Goal: Information Seeking & Learning: Understand process/instructions

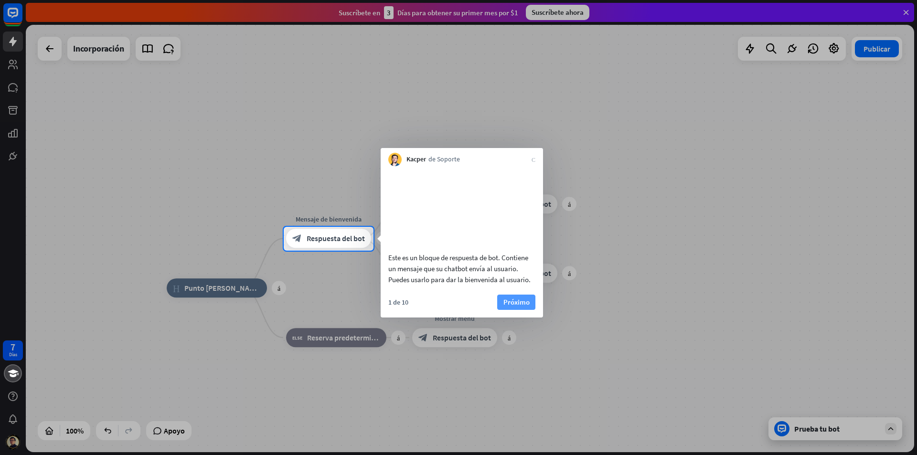
click at [518, 309] on button "Próximo" at bounding box center [516, 302] width 38 height 15
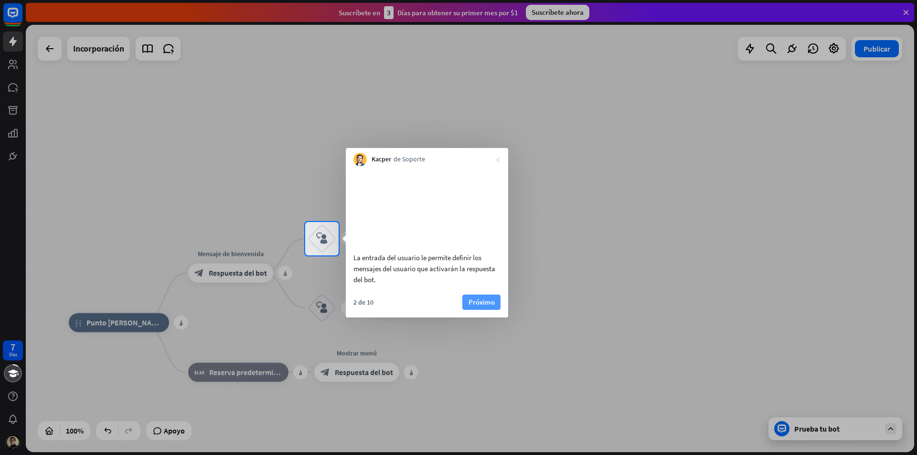
click at [472, 310] on button "Próximo" at bounding box center [481, 302] width 38 height 15
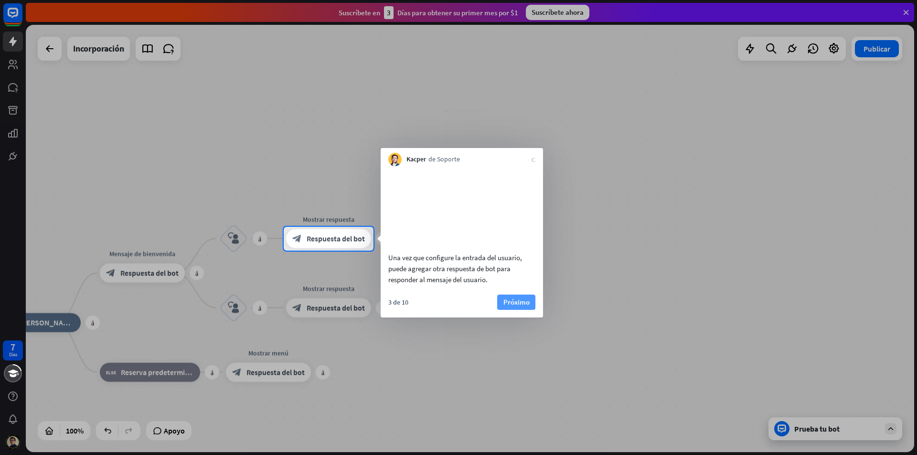
click at [503, 310] on button "Próximo" at bounding box center [516, 302] width 38 height 15
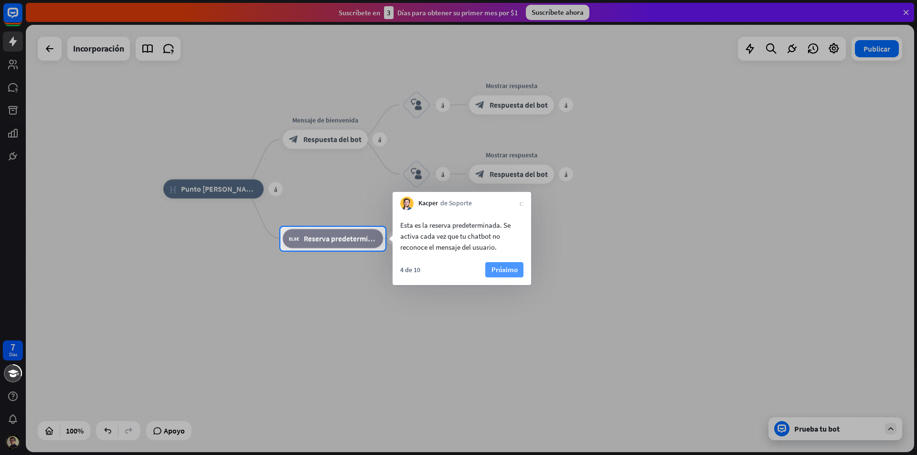
click at [496, 270] on button "Próximo" at bounding box center [504, 269] width 38 height 15
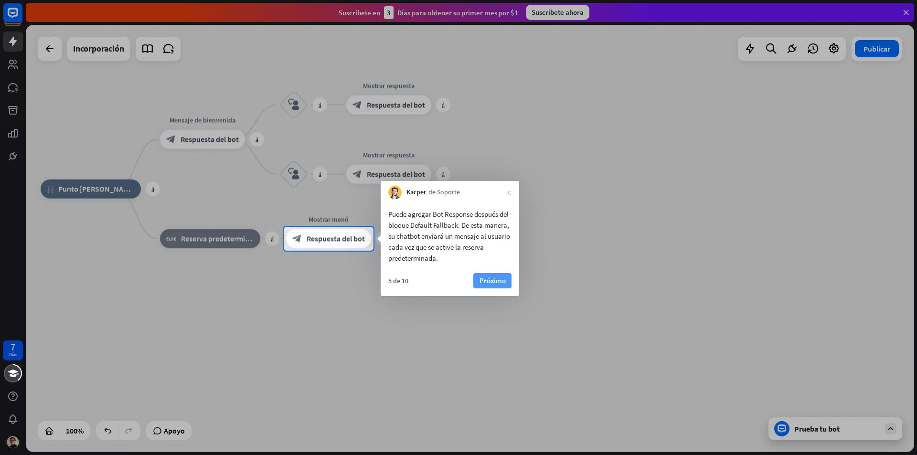
click at [486, 277] on button "Próximo" at bounding box center [492, 280] width 38 height 15
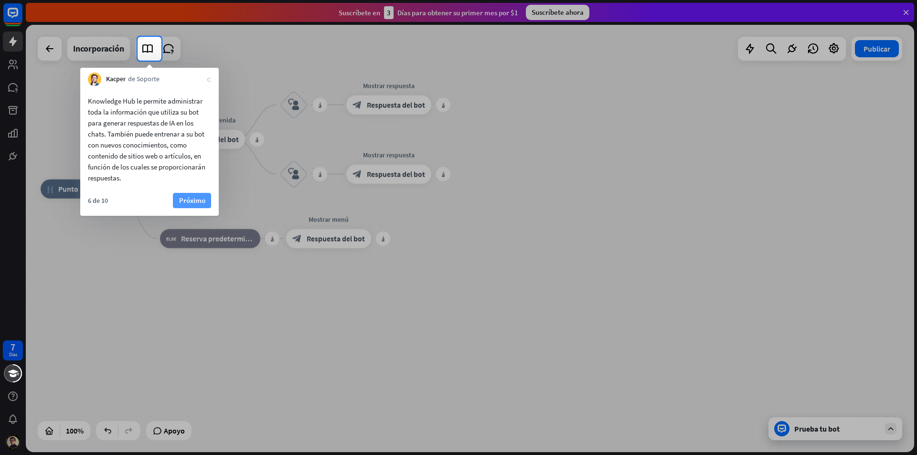
click at [191, 197] on button "Próximo" at bounding box center [192, 200] width 38 height 15
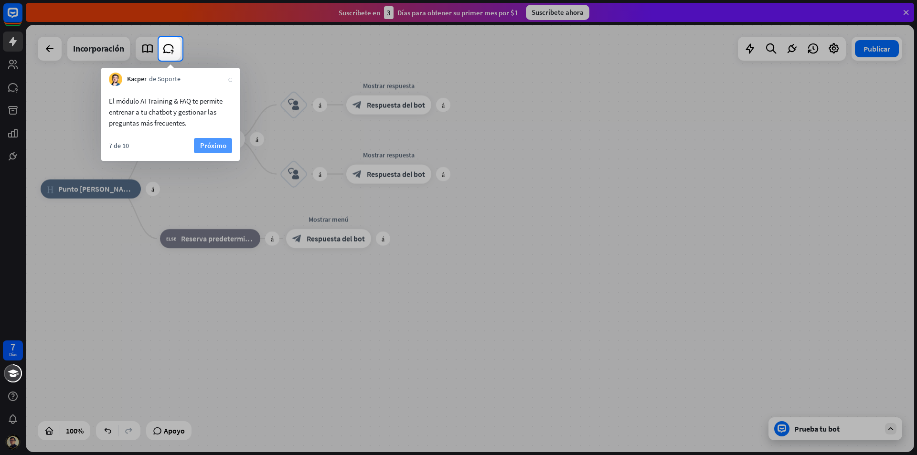
click at [204, 141] on button "Próximo" at bounding box center [213, 145] width 38 height 15
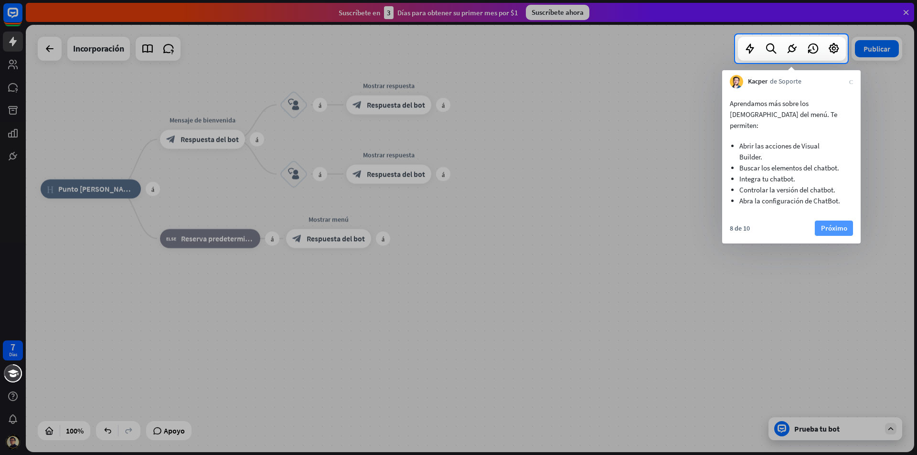
click at [836, 221] on button "Próximo" at bounding box center [834, 228] width 38 height 15
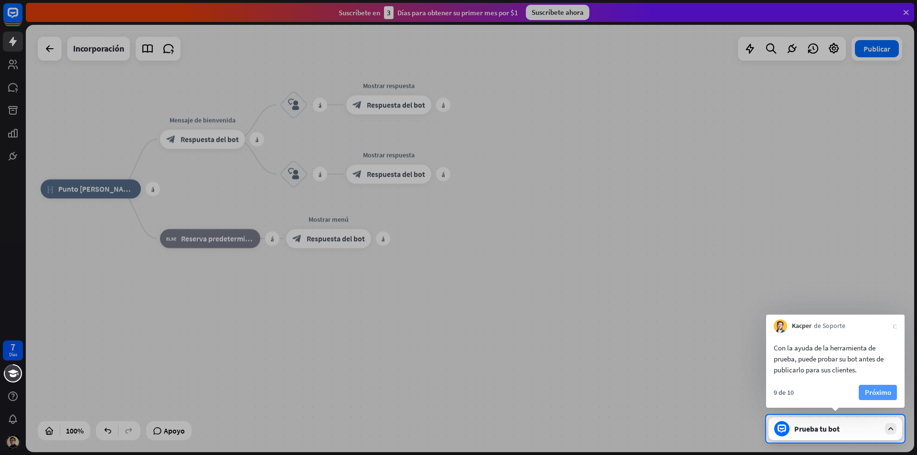
click at [876, 388] on button "Próximo" at bounding box center [878, 392] width 38 height 15
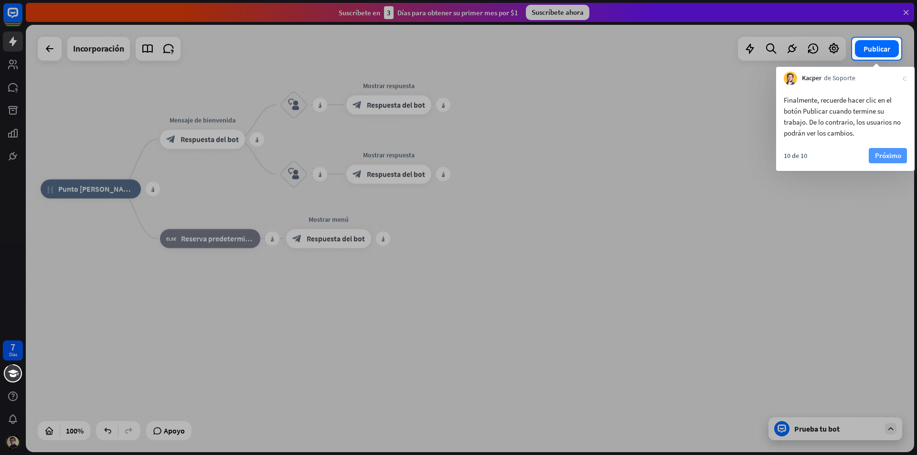
click at [886, 158] on button "Próximo" at bounding box center [888, 155] width 38 height 15
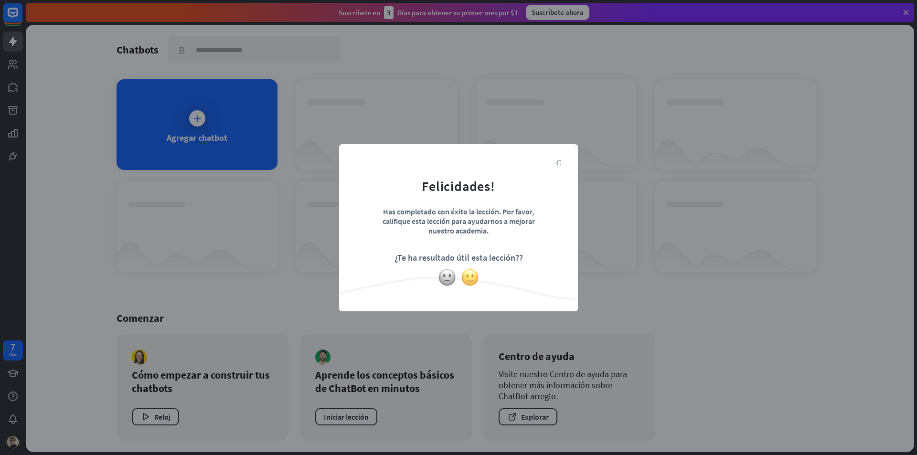
click at [471, 282] on img at bounding box center [470, 277] width 18 height 18
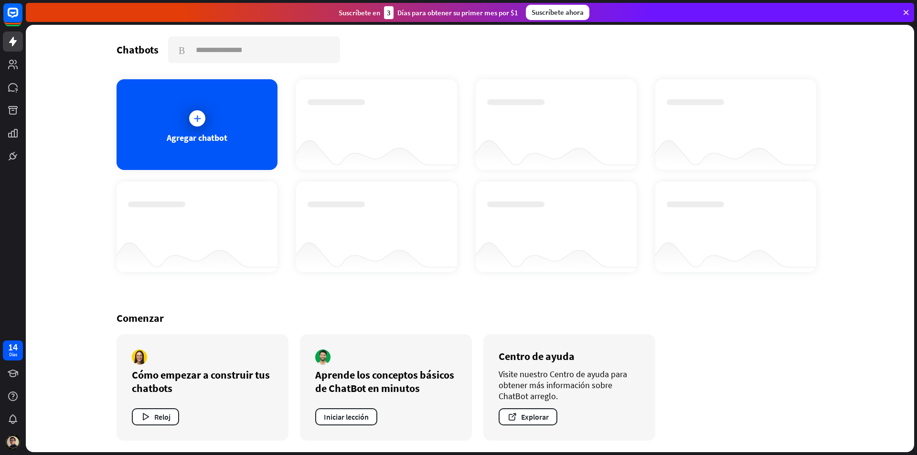
drag, startPoint x: 290, startPoint y: 103, endPoint x: 296, endPoint y: 165, distance: 62.8
click at [295, 159] on div "Agregar chatbot" at bounding box center [470, 175] width 707 height 193
click at [142, 122] on div "Agregar chatbot" at bounding box center [197, 124] width 161 height 91
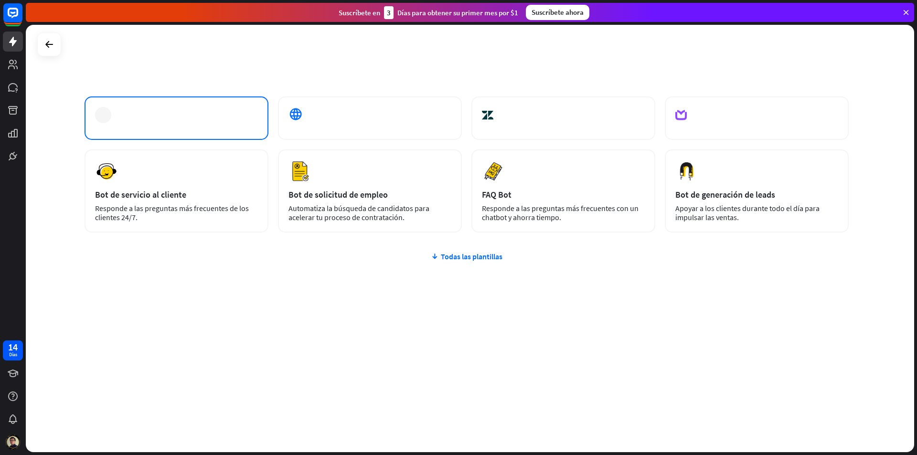
click at [177, 122] on div at bounding box center [177, 117] width 184 height 43
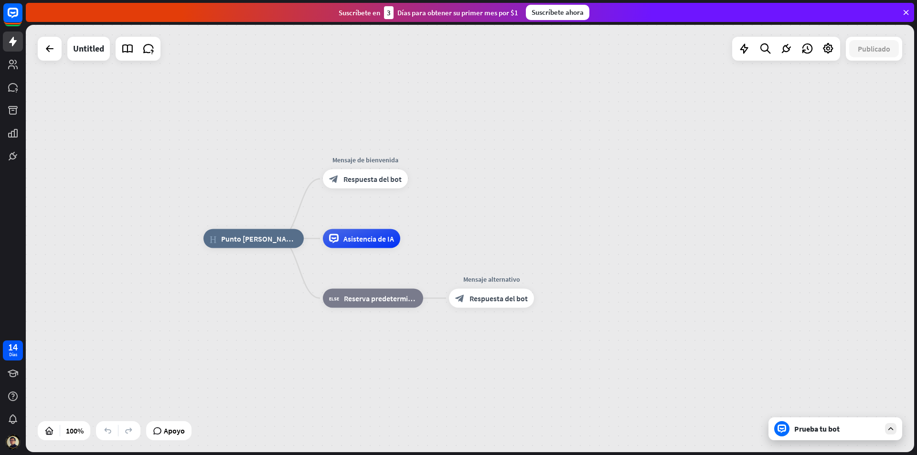
click at [812, 427] on div "Prueba tu bot" at bounding box center [837, 429] width 86 height 10
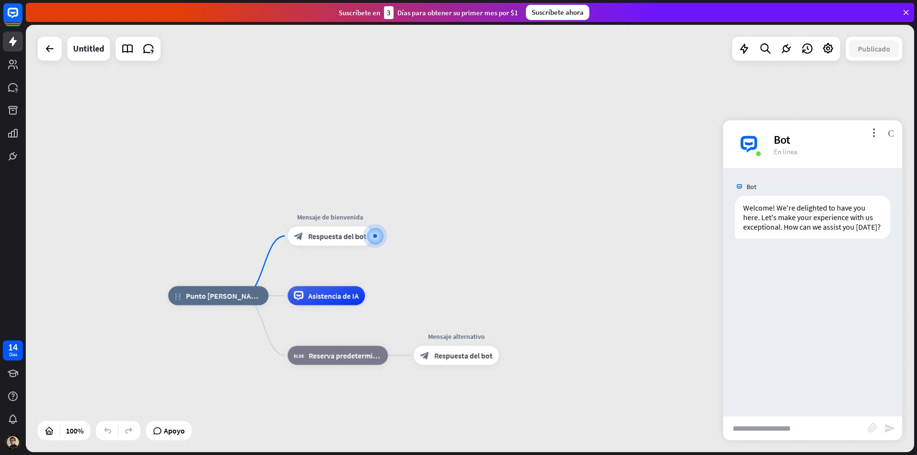
click at [798, 421] on input "text" at bounding box center [795, 429] width 145 height 24
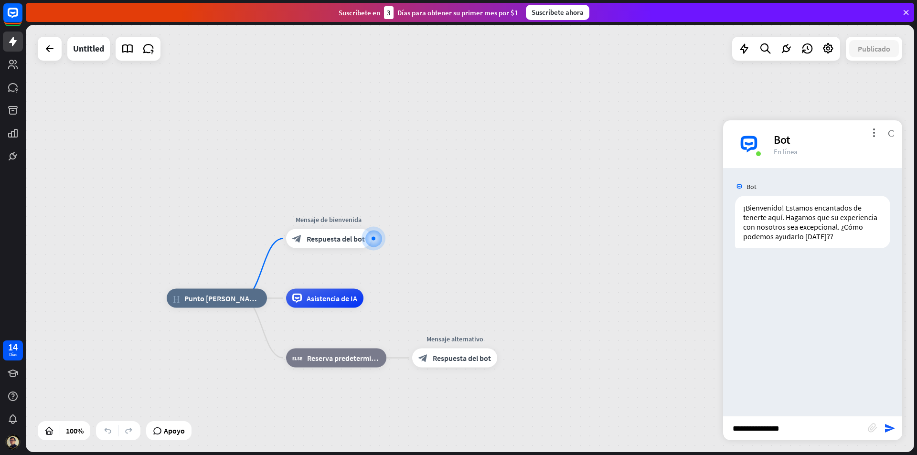
type input "**********"
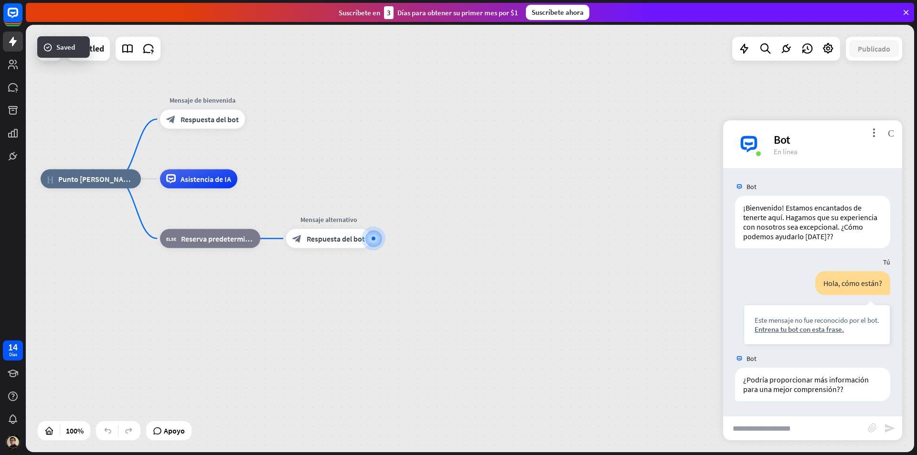
scroll to position [18, 0]
click at [51, 68] on div "Hogar_2 Punto [PERSON_NAME] Mensaje de bienvenida block_bot_response Respuesta …" at bounding box center [470, 239] width 888 height 428
click at [46, 53] on icon at bounding box center [49, 48] width 11 height 11
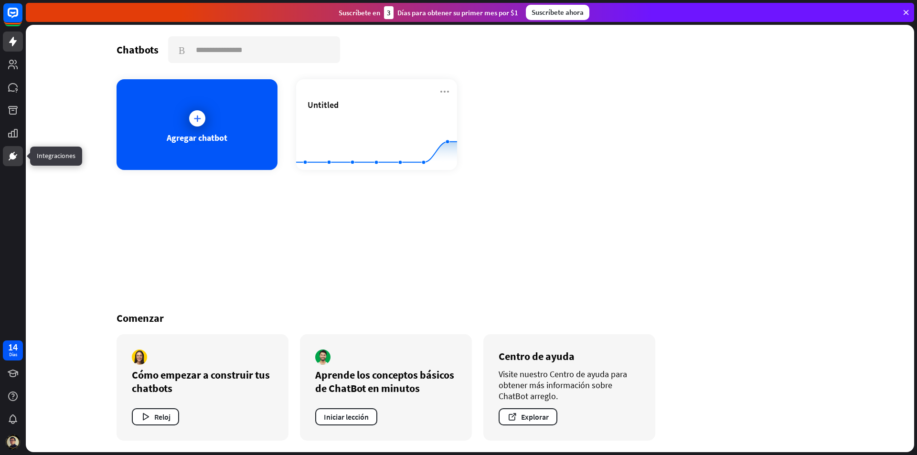
click at [20, 156] on link at bounding box center [13, 156] width 20 height 20
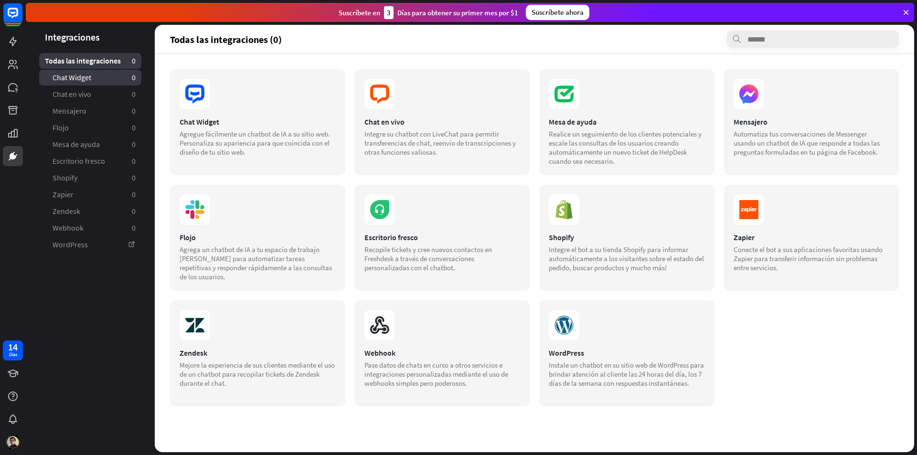
click at [107, 80] on link "Chat Widget 0" at bounding box center [90, 78] width 102 height 16
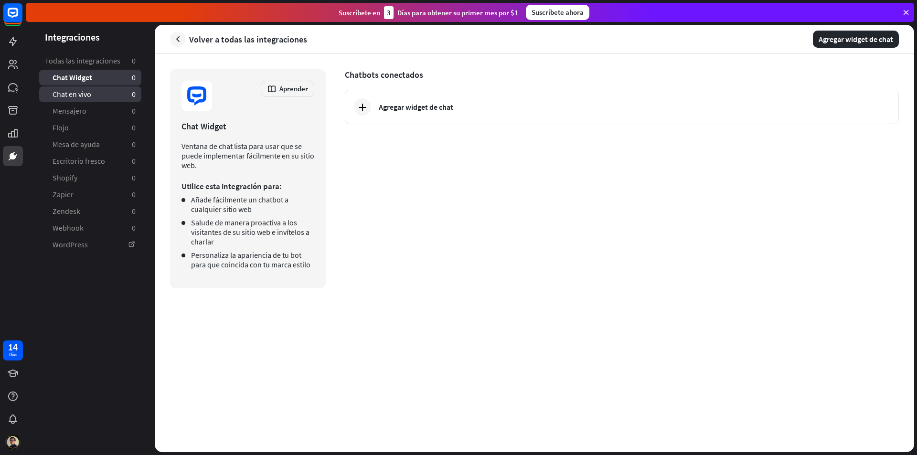
click at [106, 92] on link "Chat en vivo 0" at bounding box center [90, 94] width 102 height 16
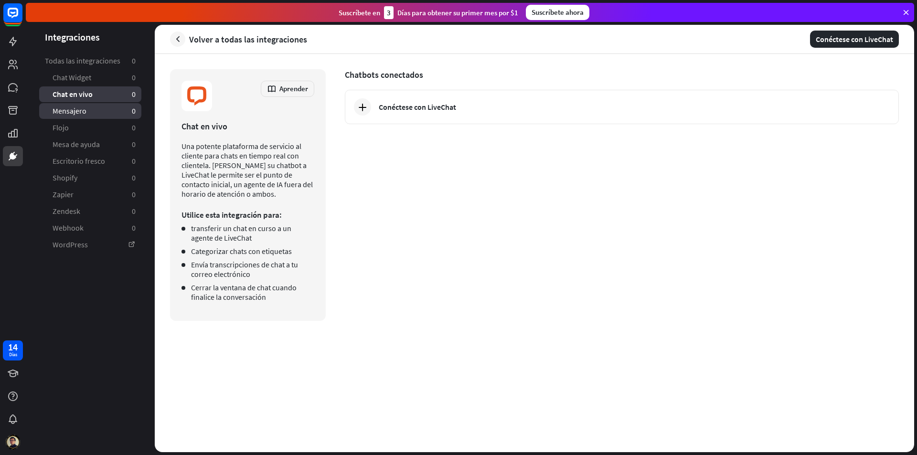
click at [81, 111] on span "Mensajero" at bounding box center [70, 111] width 34 height 10
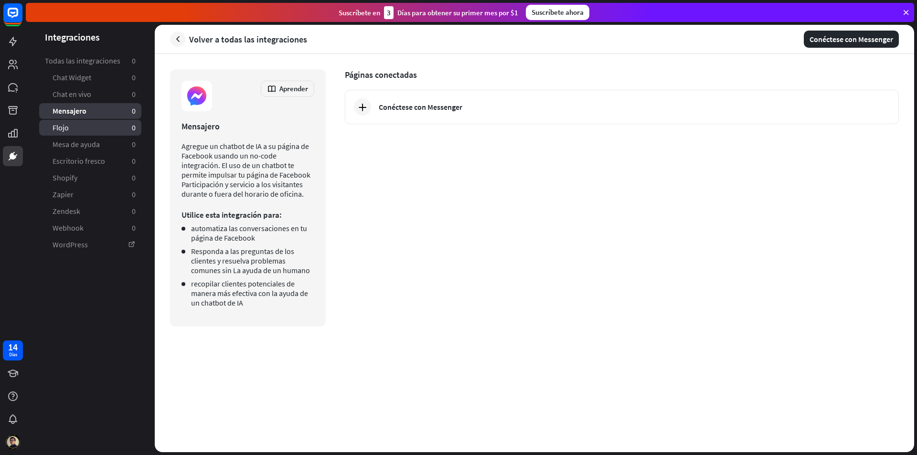
click at [89, 130] on link "Flojo 0" at bounding box center [90, 128] width 102 height 16
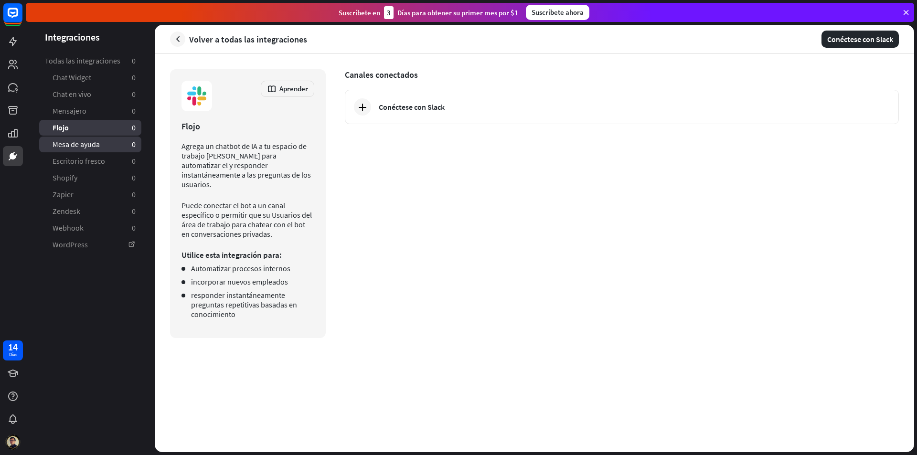
click at [94, 140] on span "Mesa de ayuda" at bounding box center [76, 144] width 47 height 10
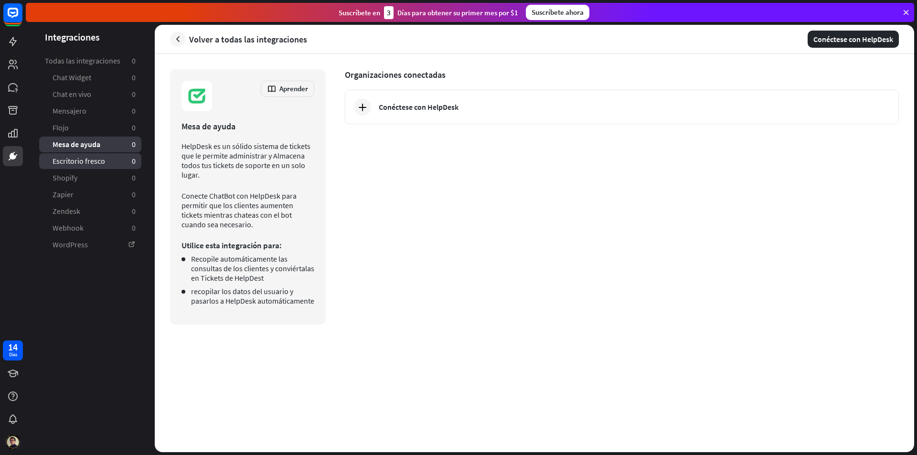
click at [93, 156] on span "Escritorio fresco" at bounding box center [79, 161] width 53 height 10
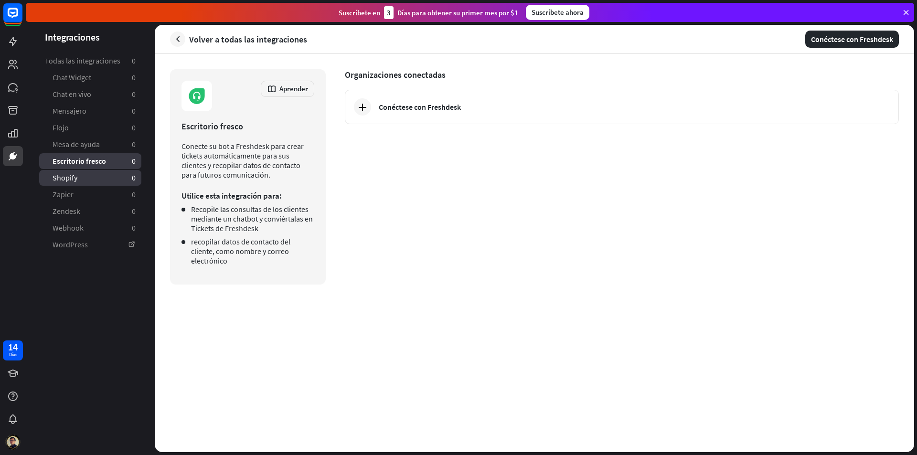
click at [88, 175] on link "Shopify 0" at bounding box center [90, 178] width 102 height 16
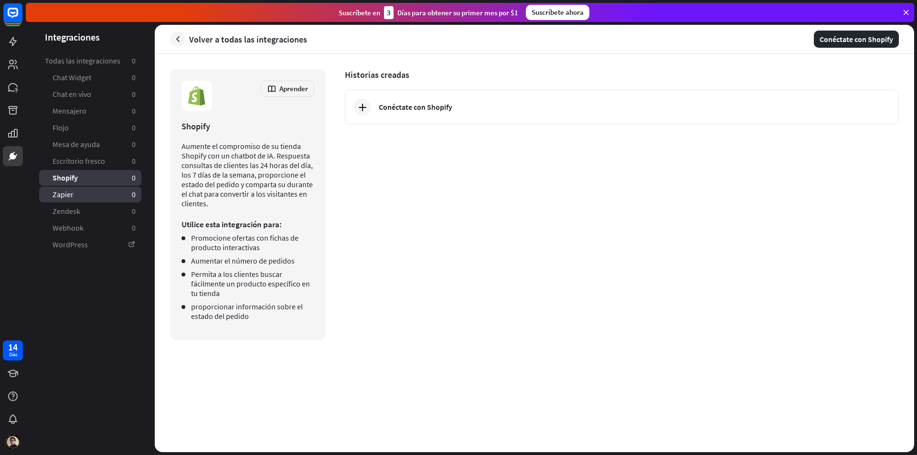
click at [99, 195] on link "Zapier 0" at bounding box center [90, 195] width 102 height 16
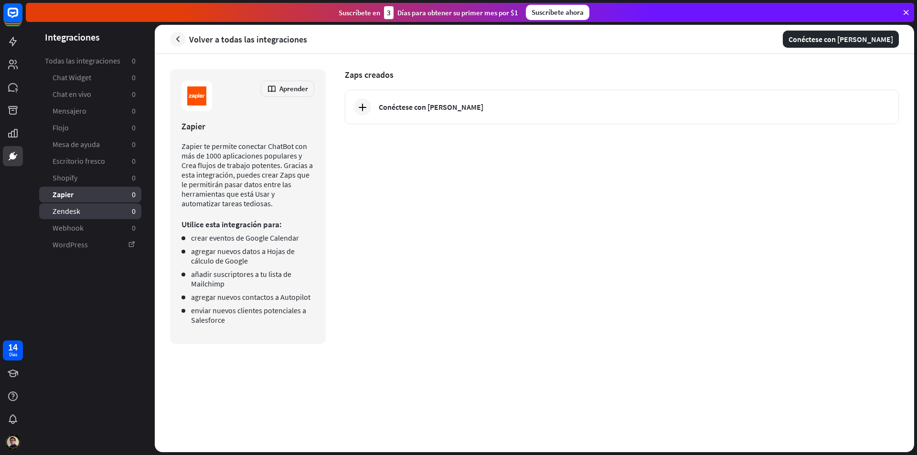
click at [89, 210] on link "Zendesk 0" at bounding box center [90, 211] width 102 height 16
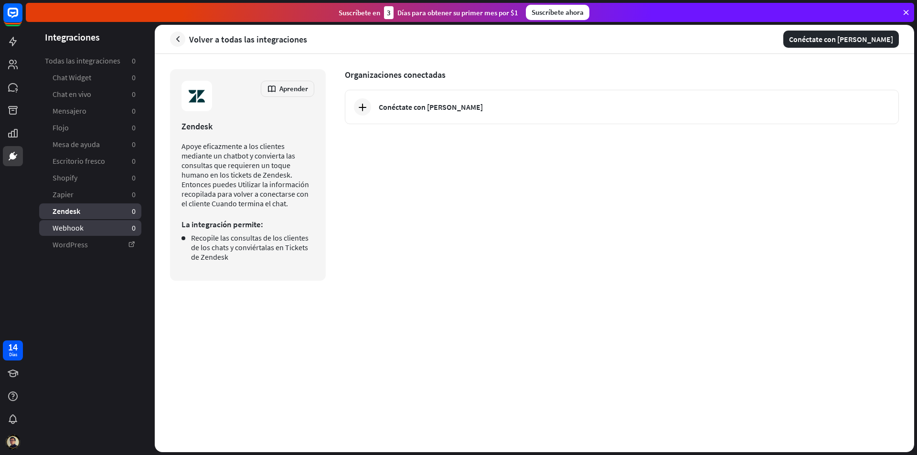
click at [95, 227] on link "Webhook 0" at bounding box center [90, 228] width 102 height 16
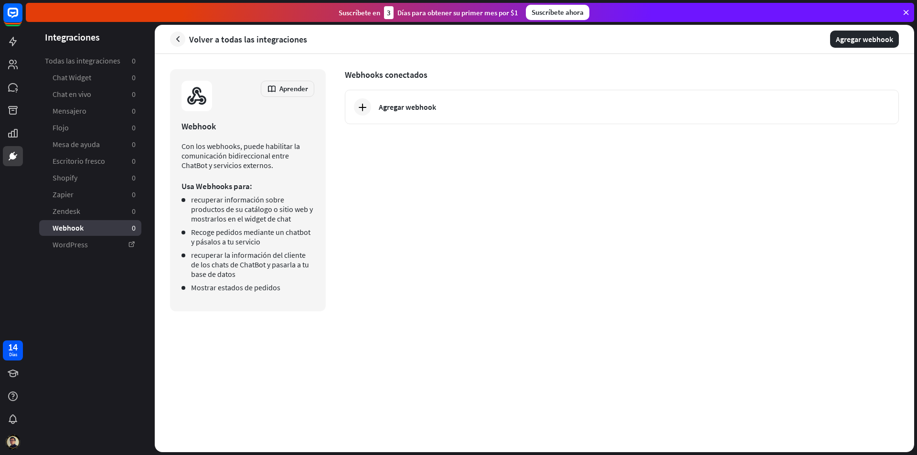
click at [97, 246] on link "WordPress" at bounding box center [90, 245] width 102 height 16
click at [105, 84] on link "Chat Widget 0" at bounding box center [90, 78] width 102 height 16
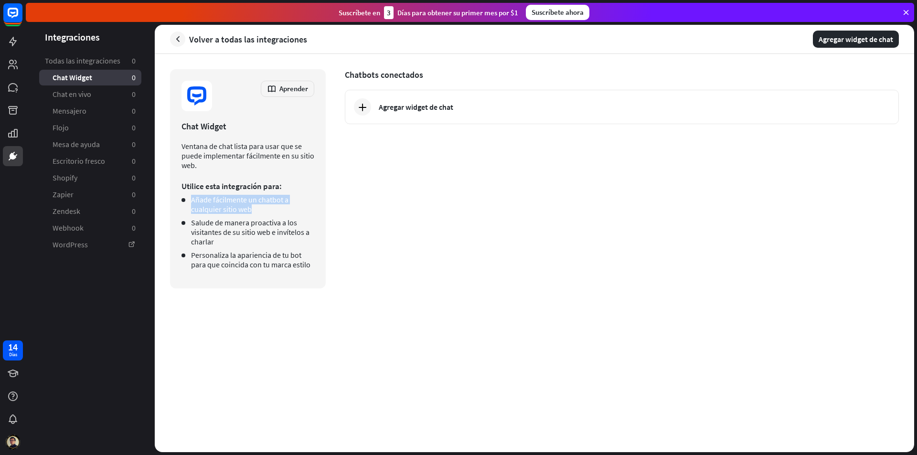
drag, startPoint x: 266, startPoint y: 211, endPoint x: 186, endPoint y: 195, distance: 81.7
click at [186, 195] on li "Añade fácilmente un chatbot a cualquier sitio web" at bounding box center [248, 204] width 133 height 19
drag, startPoint x: 228, startPoint y: 244, endPoint x: 193, endPoint y: 227, distance: 39.5
click at [193, 227] on li "Salude de manera proactiva a los visitantes de su sitio web e invítelos a charl…" at bounding box center [248, 232] width 133 height 29
drag, startPoint x: 291, startPoint y: 264, endPoint x: 189, endPoint y: 255, distance: 102.7
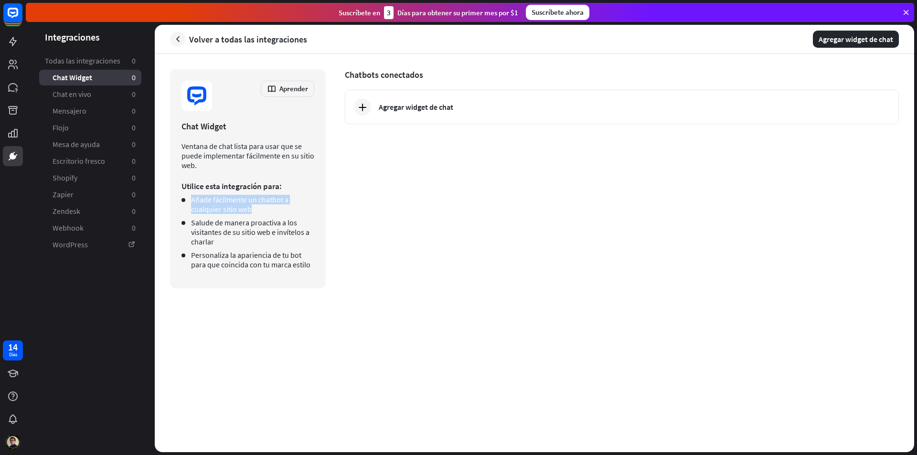
click at [189, 255] on li "Personaliza la apariencia de tu bot para que coincida con tu marca estilo" at bounding box center [248, 259] width 133 height 19
click at [378, 235] on div "Chatbots conectados Agregar widget de chat" at bounding box center [622, 178] width 554 height 219
click at [294, 90] on span "Aprender" at bounding box center [293, 88] width 29 height 9
click at [302, 86] on span "Aprender" at bounding box center [293, 88] width 29 height 9
click at [300, 86] on span "Aprender" at bounding box center [293, 88] width 29 height 9
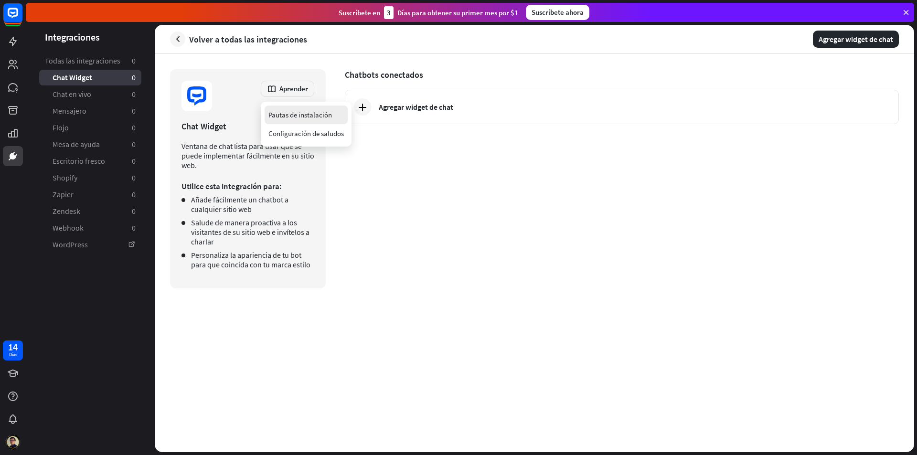
click at [328, 117] on div "Pautas de instalación" at bounding box center [300, 115] width 64 height 19
click at [804, 321] on div "Aprender Chat Widget Ventana de chat lista para usar que se puede implementar f…" at bounding box center [534, 253] width 759 height 398
